Goal: Task Accomplishment & Management: Manage account settings

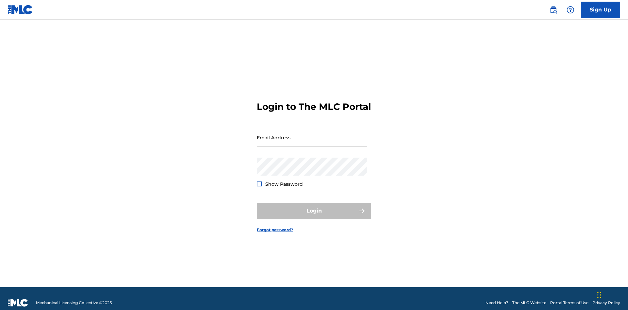
scroll to position [9, 0]
click at [312, 134] on input "Email Address" at bounding box center [312, 137] width 111 height 19
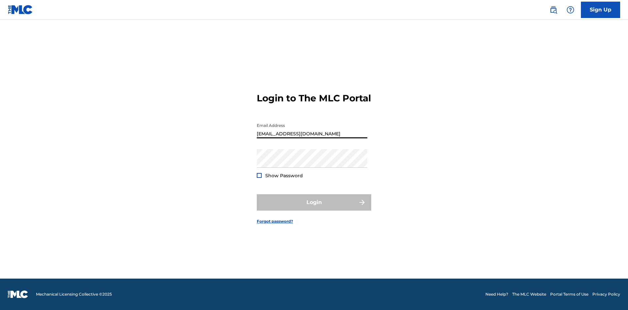
scroll to position [0, 24]
type input "[EMAIL_ADDRESS][DOMAIN_NAME]"
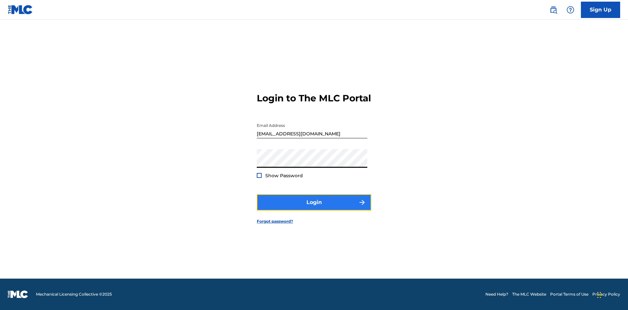
click at [314, 208] on button "Login" at bounding box center [314, 202] width 114 height 16
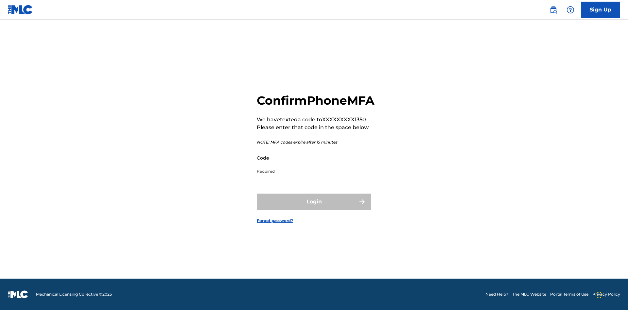
click at [312, 165] on input "Code" at bounding box center [312, 157] width 111 height 19
type input "615876"
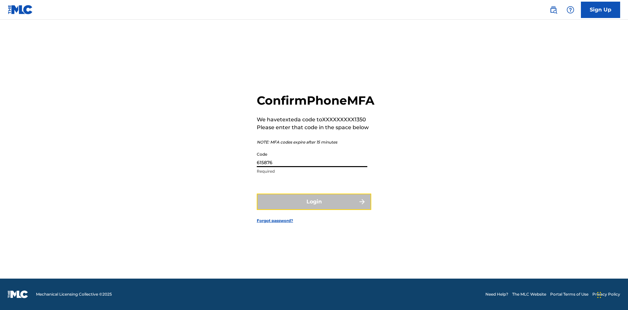
click at [314, 209] on button "Login" at bounding box center [314, 202] width 114 height 16
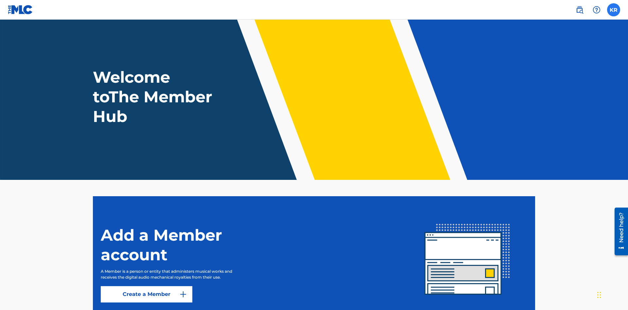
click at [613, 9] on label at bounding box center [613, 9] width 13 height 13
click at [613, 10] on input "KR [PERSON_NAME] [EMAIL_ADDRESS][DOMAIN_NAME] Notification Preferences Profile …" at bounding box center [613, 10] width 0 height 0
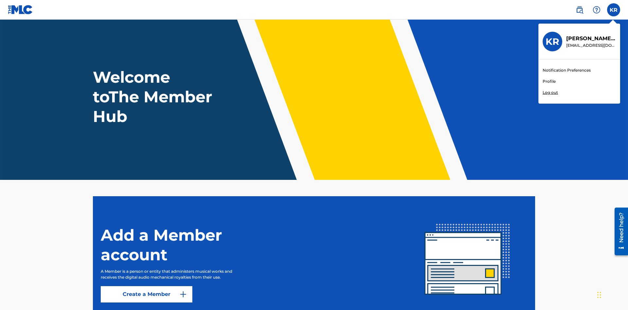
click at [549, 81] on link "Profile" at bounding box center [548, 81] width 13 height 6
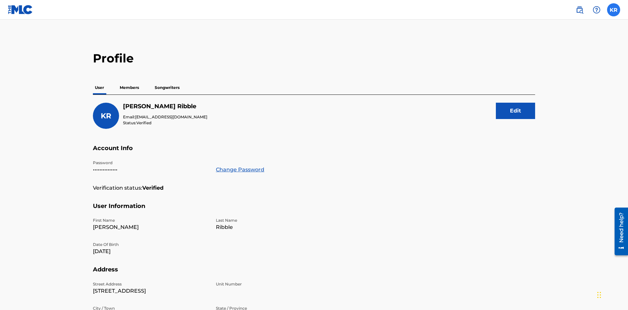
scroll to position [12, 0]
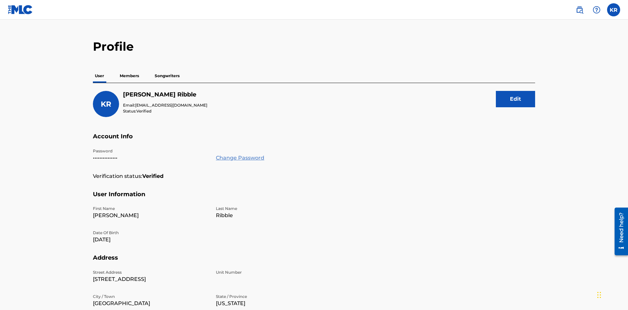
click at [240, 154] on link "Change Password" at bounding box center [240, 158] width 48 height 8
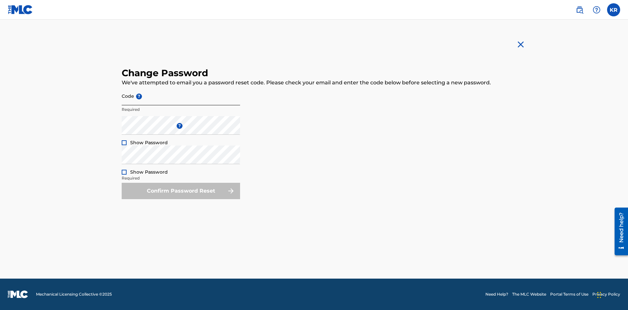
click at [181, 96] on input "Code ?" at bounding box center [181, 96] width 118 height 19
type input "e717b5676a1ea52ea0fd476ddb8c57ee"
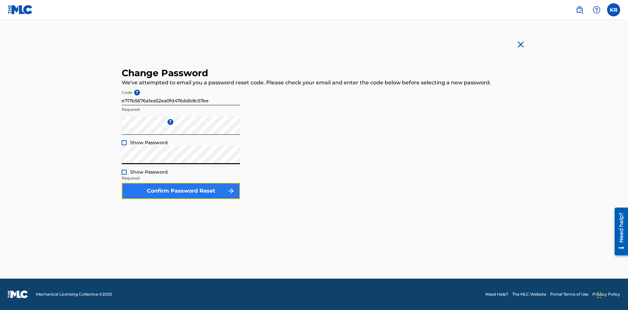
click at [181, 191] on button "Confirm Password Reset" at bounding box center [181, 191] width 118 height 16
